Goal: Transaction & Acquisition: Purchase product/service

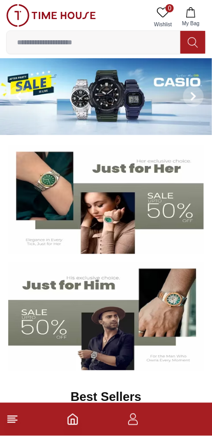
click at [140, 46] on input at bounding box center [94, 42] width 174 height 21
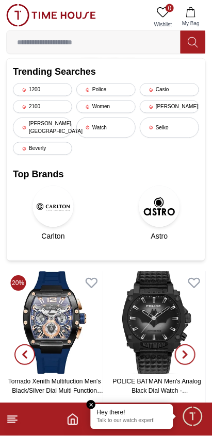
scroll to position [185, 0]
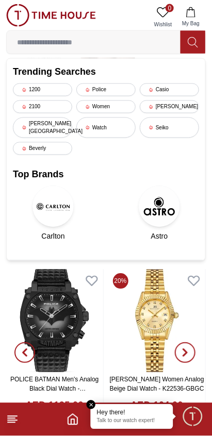
click at [133, 43] on input at bounding box center [94, 42] width 174 height 21
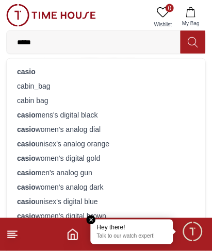
type input "*****"
click at [68, 75] on div "casio" at bounding box center [106, 72] width 186 height 14
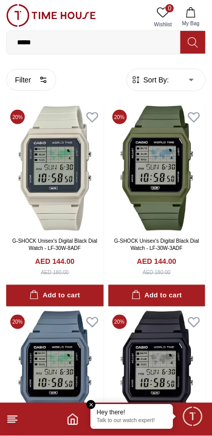
click at [95, 398] on img at bounding box center [54, 373] width 97 height 125
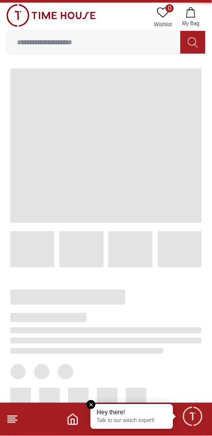
click at [92, 402] on em "Close tooltip" at bounding box center [91, 404] width 9 height 9
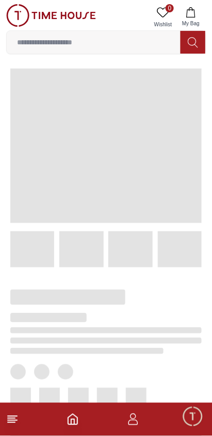
click at [25, 414] on footer at bounding box center [106, 419] width 212 height 33
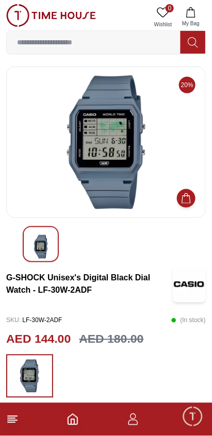
click at [16, 417] on icon at bounding box center [12, 419] width 12 height 12
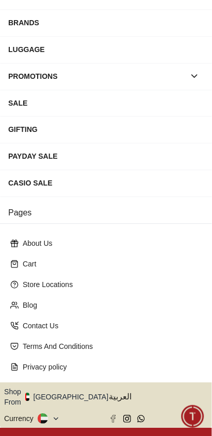
scroll to position [143, 0]
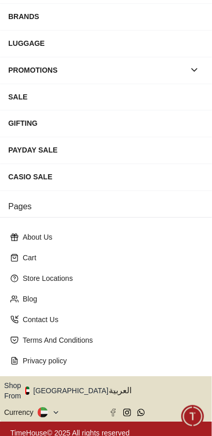
click at [56, 409] on icon at bounding box center [56, 413] width 8 height 8
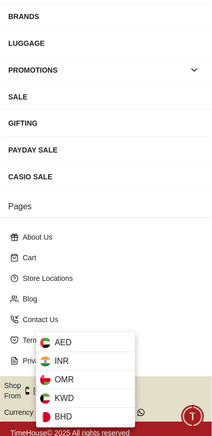
click at [103, 361] on div "INR" at bounding box center [85, 361] width 99 height 19
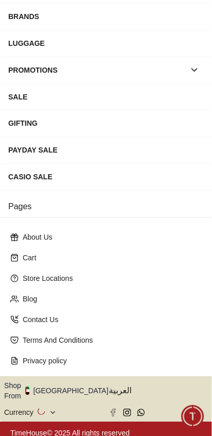
click at [112, 387] on icon "button" at bounding box center [114, 391] width 4 height 8
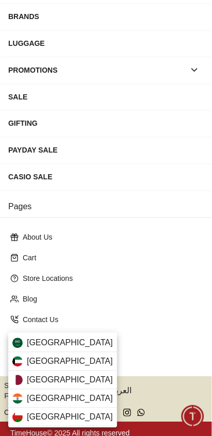
click at [79, 397] on div "[GEOGRAPHIC_DATA]" at bounding box center [62, 398] width 109 height 19
